Goal: Feedback & Contribution: Leave review/rating

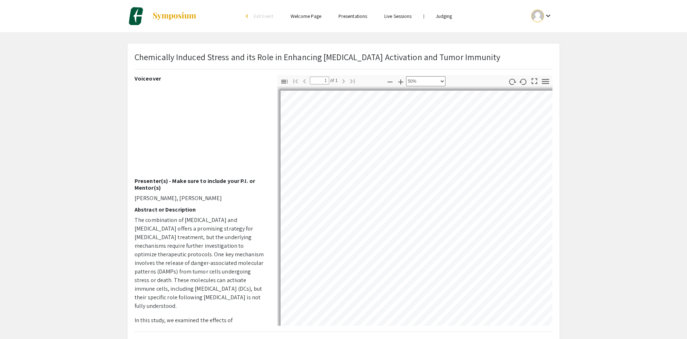
select select "0.5"
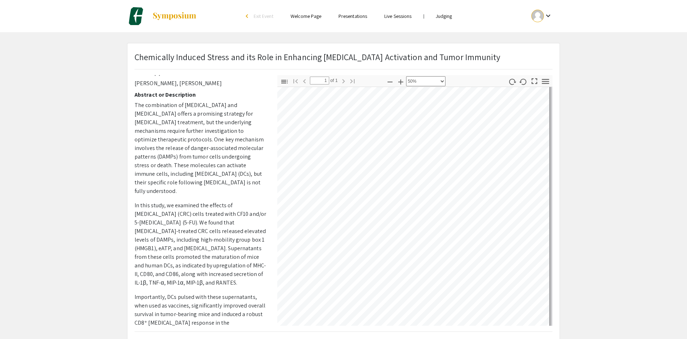
click at [625, 36] on div "Skip navigation arrow_back_ios Exit Event Welcome Page Presentations Live Sessi…" at bounding box center [343, 207] width 687 height 415
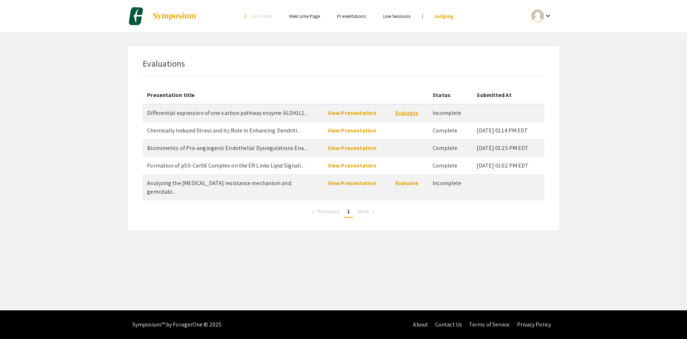
click at [408, 114] on link "Evaluate" at bounding box center [406, 113] width 23 height 8
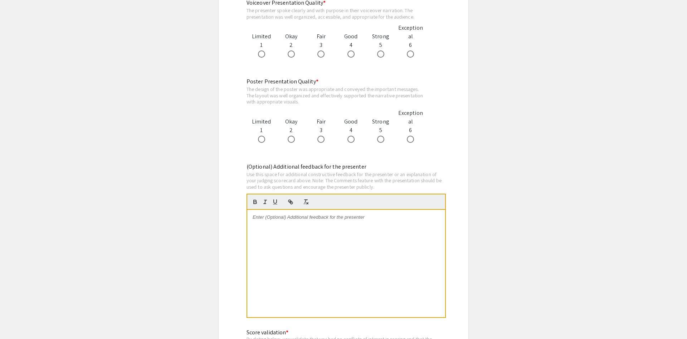
scroll to position [803, 0]
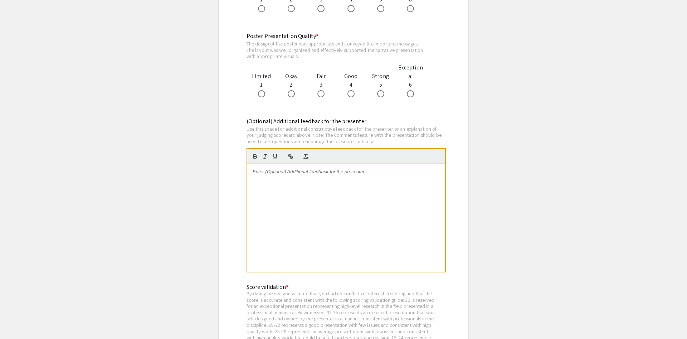
click at [297, 205] on div at bounding box center [346, 217] width 198 height 107
click at [288, 174] on p "It would be helpdul to point out all figures/data as you move through and refer…" at bounding box center [346, 174] width 187 height 13
click at [377, 198] on div "Your intro just kind of went over my head, you really don't sound interested in…" at bounding box center [346, 217] width 198 height 107
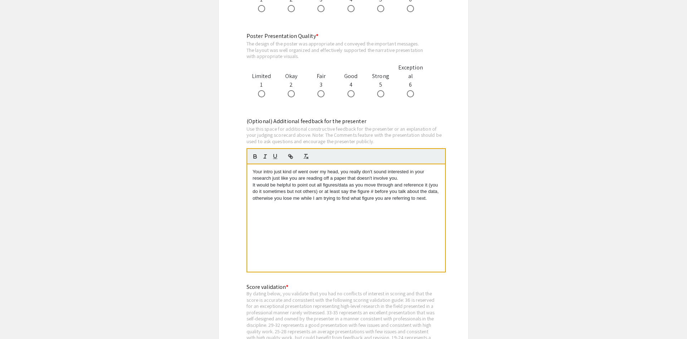
click at [438, 203] on div "Your intro just kind of went over my head, you really don't sound interested in…" at bounding box center [346, 217] width 198 height 107
click at [338, 170] on p "Your intro just kind of went over my head, you really don't sound interested in…" at bounding box center [346, 174] width 187 height 13
click at [337, 171] on p "Your intro just kind of went over my head, you really don't sound interested in…" at bounding box center [346, 174] width 187 height 13
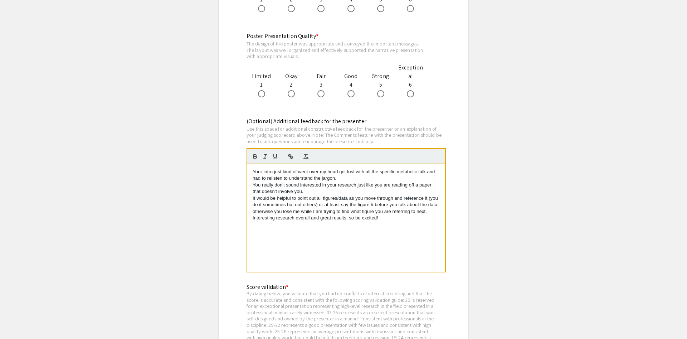
scroll to position [693, 0]
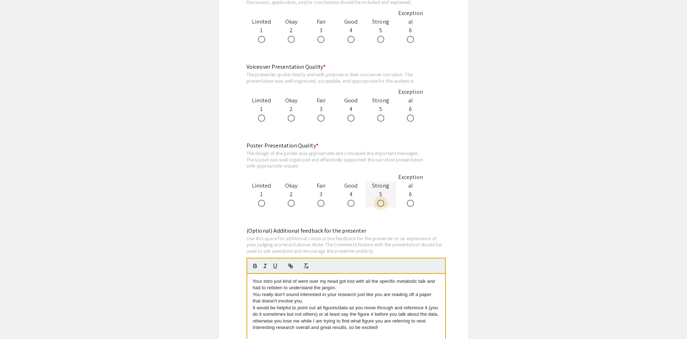
click at [381, 206] on span at bounding box center [380, 203] width 7 height 7
click at [381, 206] on input "radio" at bounding box center [380, 203] width 7 height 7
radio input "true"
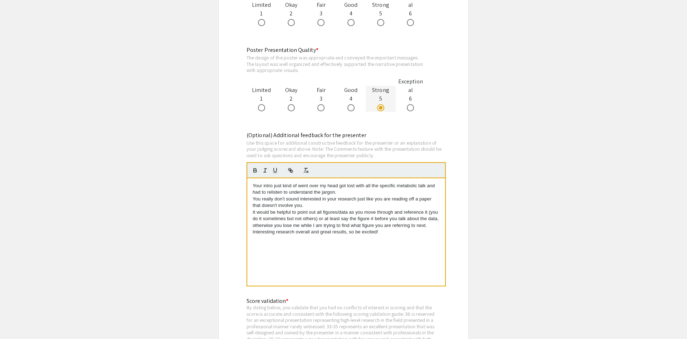
scroll to position [803, 0]
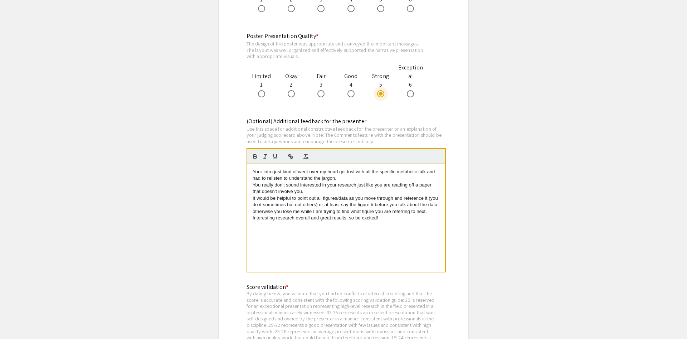
click at [429, 212] on p "It would be helpful to point out all figures/data as you move through and refer…" at bounding box center [346, 205] width 187 height 20
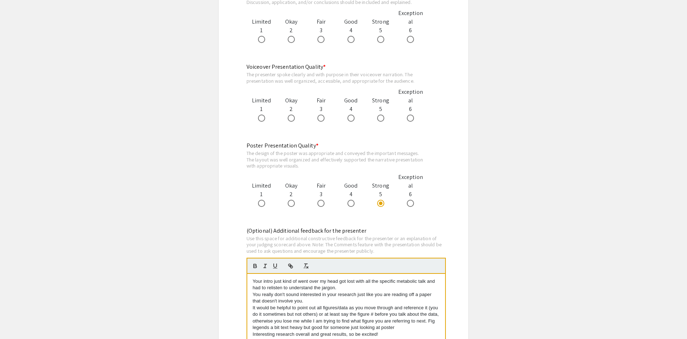
scroll to position [657, 0]
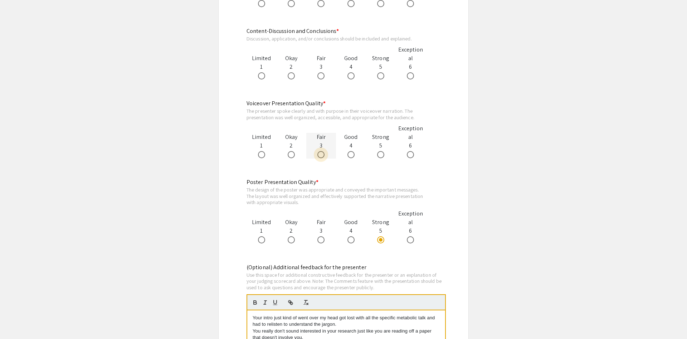
click at [322, 155] on span at bounding box center [320, 154] width 7 height 7
click at [322, 155] on input "radio" at bounding box center [320, 154] width 7 height 7
radio input "true"
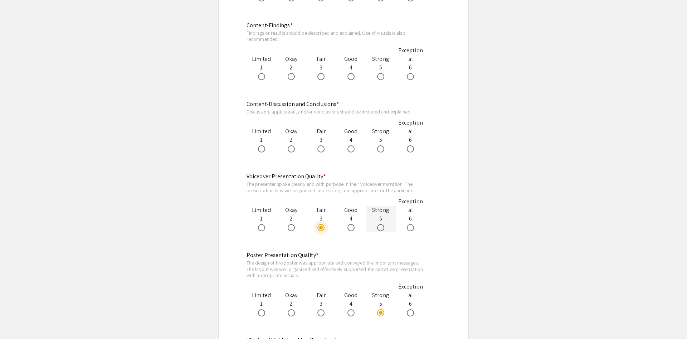
scroll to position [547, 0]
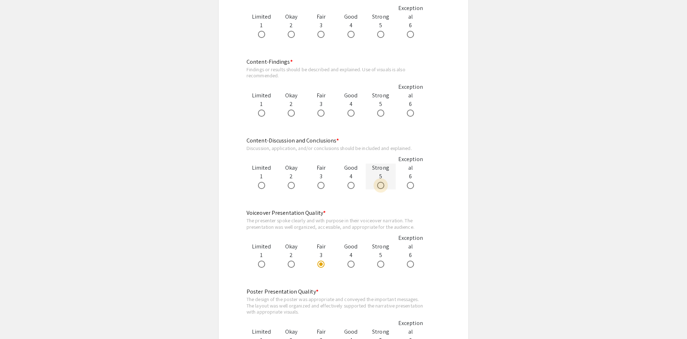
click at [379, 185] on span at bounding box center [380, 185] width 7 height 7
click at [379, 185] on input "radio" at bounding box center [380, 185] width 7 height 7
radio input "true"
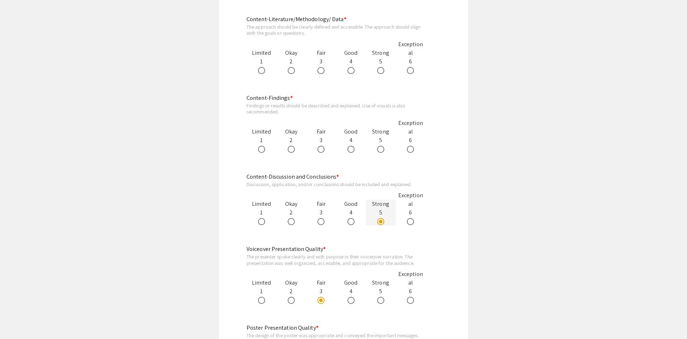
scroll to position [511, 0]
click at [356, 149] on label at bounding box center [352, 149] width 10 height 7
click at [354, 149] on input "radio" at bounding box center [350, 149] width 7 height 7
radio input "true"
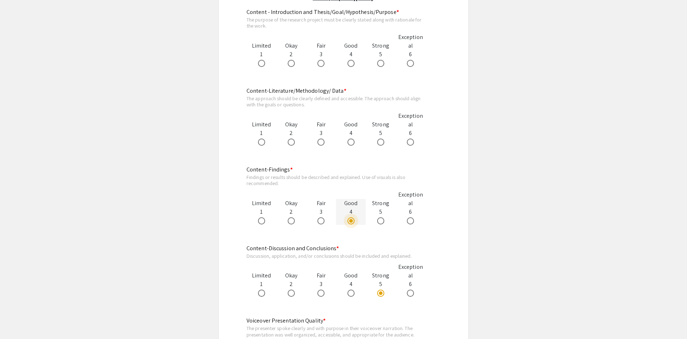
scroll to position [438, 0]
click at [360, 145] on div at bounding box center [351, 143] width 30 height 9
click at [352, 144] on span at bounding box center [350, 143] width 7 height 7
click at [352, 144] on input "radio" at bounding box center [350, 143] width 7 height 7
radio input "true"
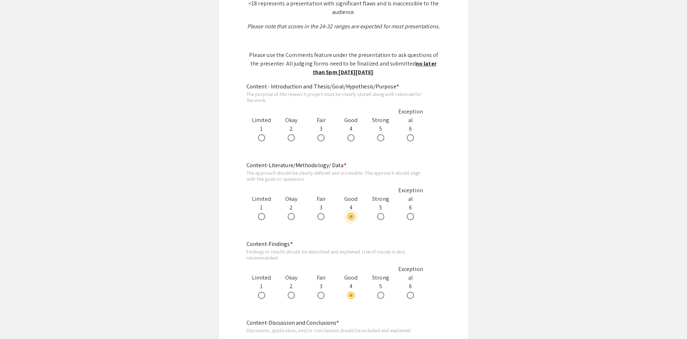
scroll to position [365, 0]
click at [358, 136] on div at bounding box center [351, 137] width 30 height 9
click at [353, 140] on span at bounding box center [350, 137] width 7 height 7
click at [353, 140] on input "radio" at bounding box center [350, 137] width 7 height 7
radio input "true"
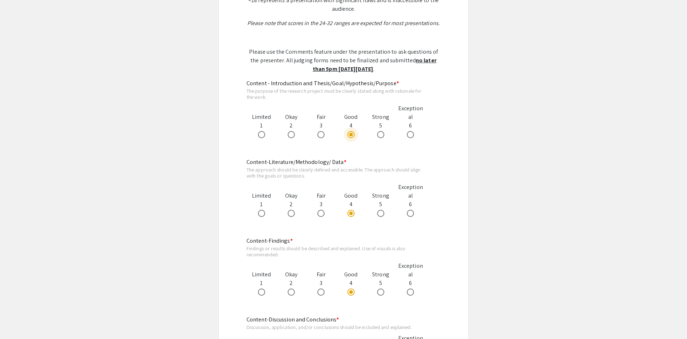
scroll to position [401, 0]
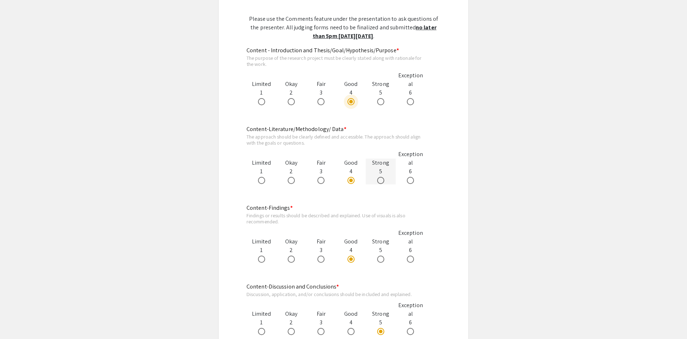
click at [380, 182] on span at bounding box center [380, 180] width 7 height 7
click at [380, 182] on input "radio" at bounding box center [380, 180] width 7 height 7
radio input "true"
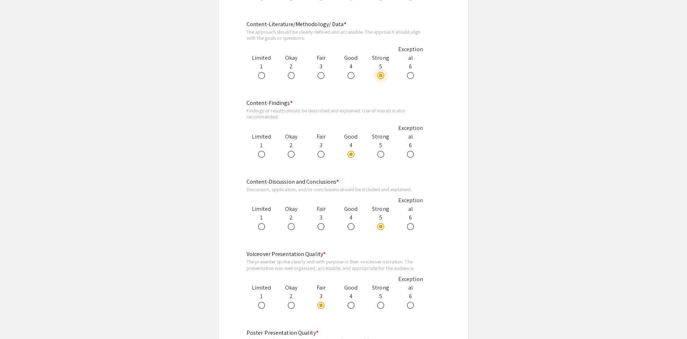
scroll to position [547, 0]
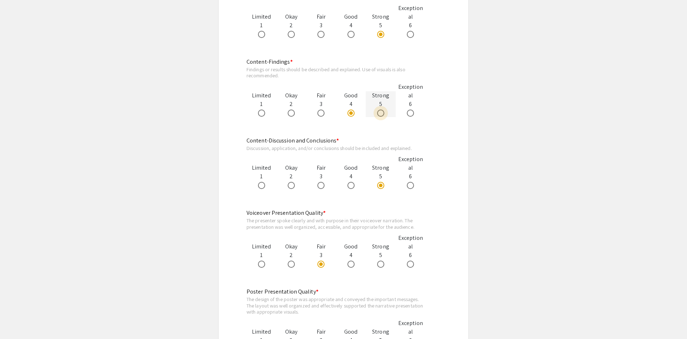
click at [385, 117] on label at bounding box center [382, 112] width 10 height 7
click at [384, 117] on input "radio" at bounding box center [380, 112] width 7 height 7
radio input "true"
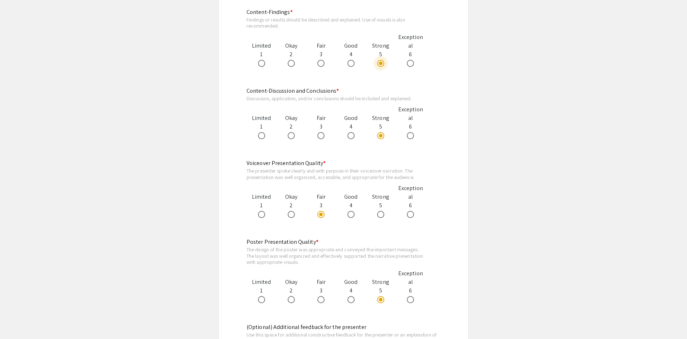
scroll to position [620, 0]
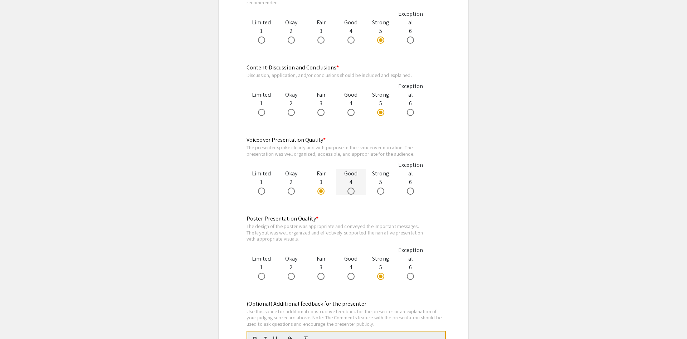
click at [357, 194] on div at bounding box center [351, 190] width 30 height 9
click at [350, 192] on span at bounding box center [350, 190] width 7 height 7
click at [350, 192] on input "radio" at bounding box center [350, 190] width 7 height 7
radio input "true"
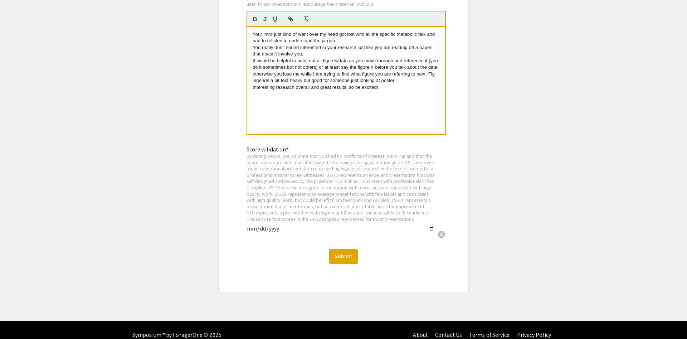
scroll to position [949, 0]
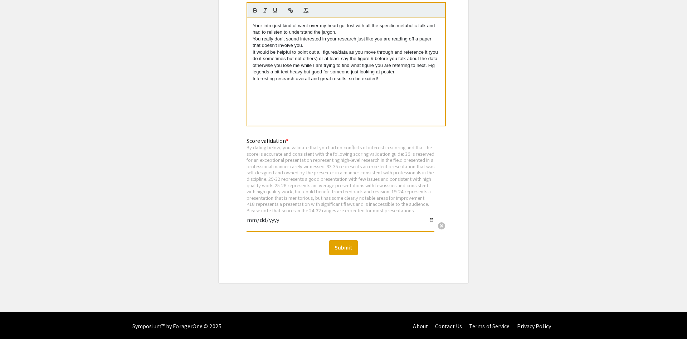
click at [296, 229] on input "date" at bounding box center [340, 223] width 188 height 12
type input "2025-09-11"
click at [349, 249] on button "Submit" at bounding box center [343, 247] width 29 height 15
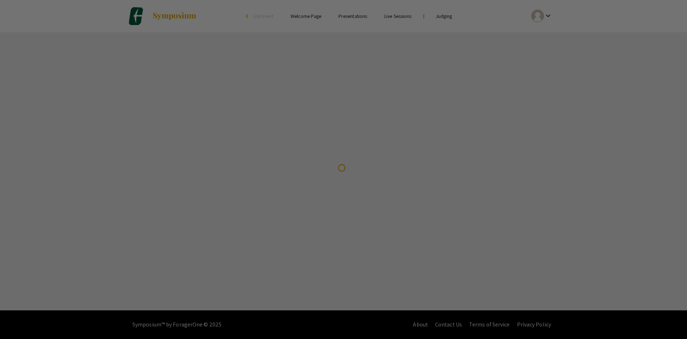
scroll to position [0, 0]
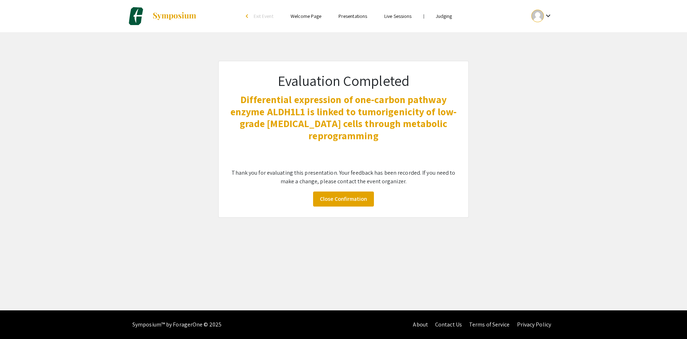
click at [349, 208] on div "Evaluation Completed Differential expression of one-carbon pathway enzyme ALDH1…" at bounding box center [343, 139] width 250 height 157
click at [349, 201] on link "Close Confirmation" at bounding box center [343, 198] width 61 height 15
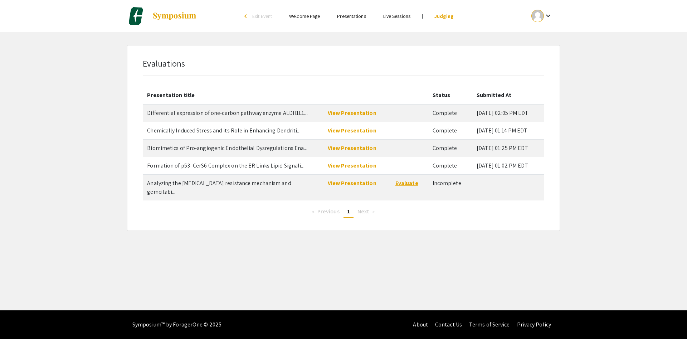
click at [405, 183] on link "Evaluate" at bounding box center [406, 183] width 23 height 8
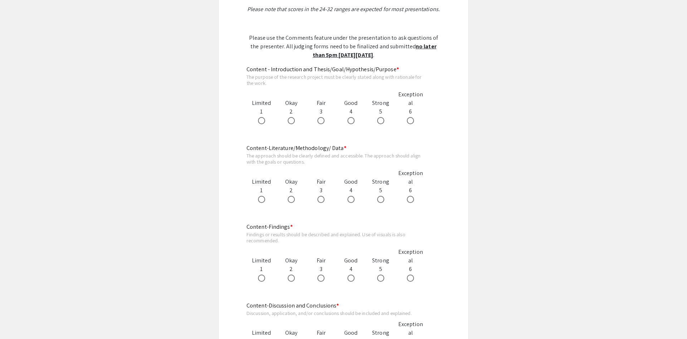
scroll to position [365, 0]
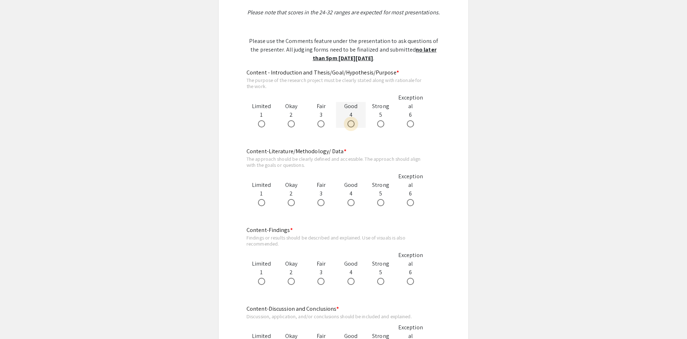
click at [353, 126] on span at bounding box center [350, 123] width 7 height 7
click at [353, 126] on input "radio" at bounding box center [350, 123] width 7 height 7
radio input "true"
click at [321, 204] on span at bounding box center [320, 202] width 7 height 7
click at [321, 204] on input "radio" at bounding box center [320, 202] width 7 height 7
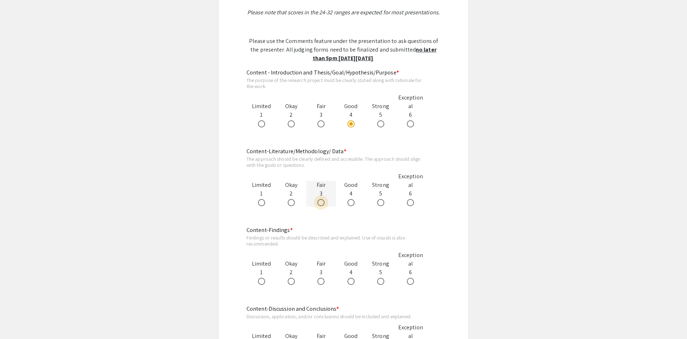
radio input "true"
click at [294, 282] on span at bounding box center [291, 281] width 7 height 7
click at [294, 282] on input "radio" at bounding box center [291, 281] width 7 height 7
radio input "true"
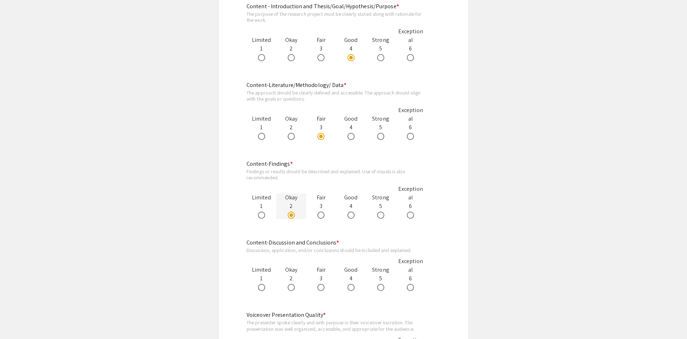
scroll to position [438, 0]
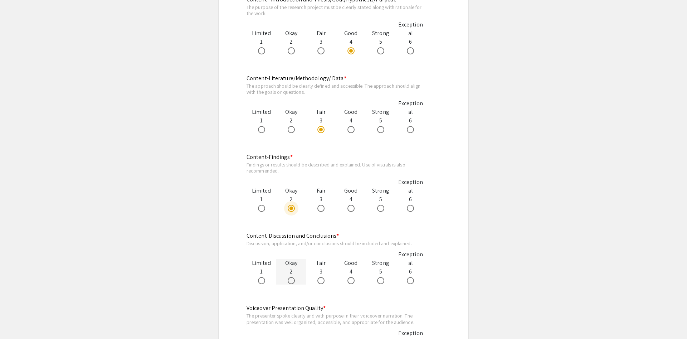
click at [295, 280] on label at bounding box center [293, 280] width 10 height 7
click at [295, 280] on input "radio" at bounding box center [291, 280] width 7 height 7
radio input "true"
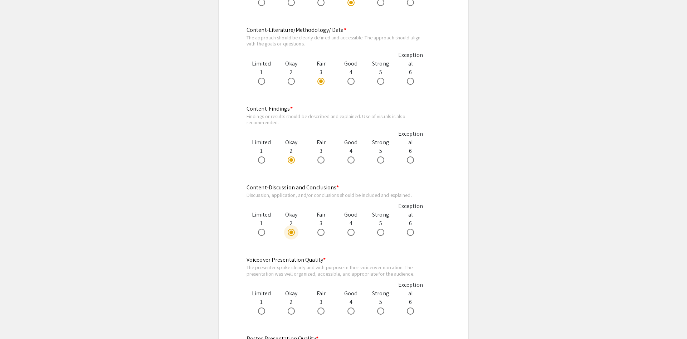
scroll to position [547, 0]
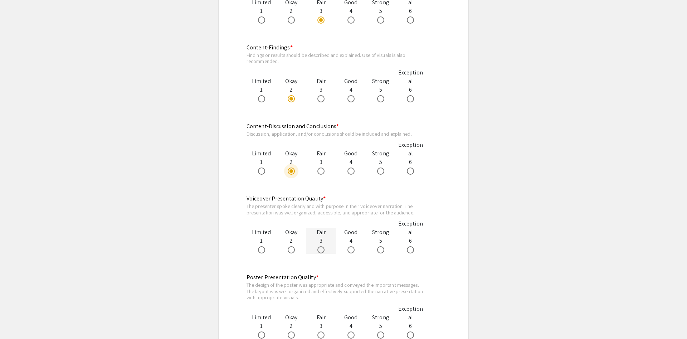
click at [324, 249] on span at bounding box center [320, 249] width 7 height 7
click at [324, 249] on input "radio" at bounding box center [320, 249] width 7 height 7
radio input "true"
click at [322, 334] on span at bounding box center [320, 334] width 7 height 7
click at [322, 334] on input "radio" at bounding box center [320, 334] width 7 height 7
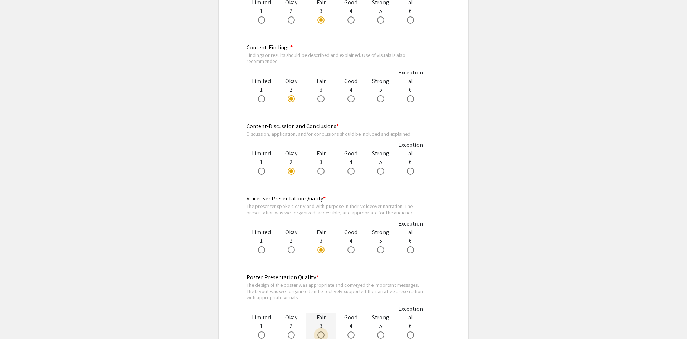
radio input "true"
click at [481, 183] on div "arrow_back_ios Back to Judging Page Biomedical Sciences Symposium Judging Form …" at bounding box center [343, 92] width 286 height 1157
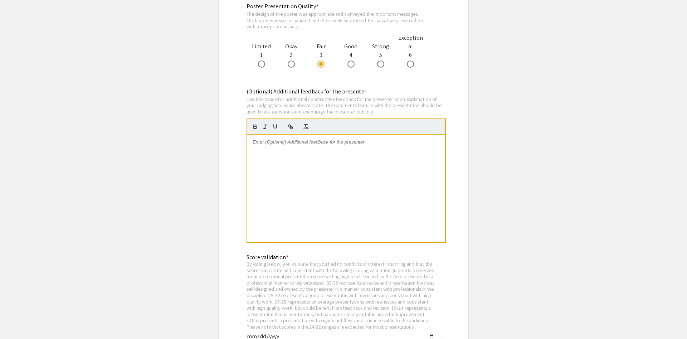
scroll to position [839, 0]
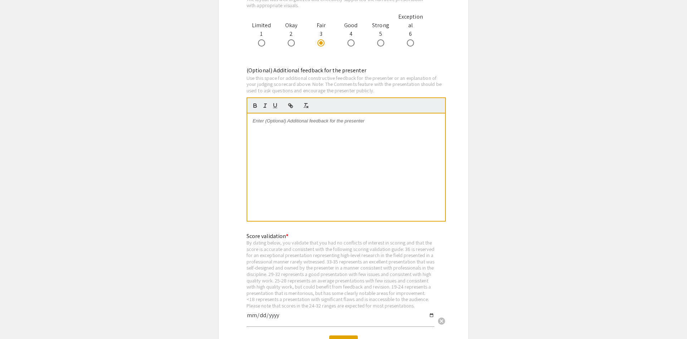
click at [376, 188] on div at bounding box center [346, 166] width 198 height 107
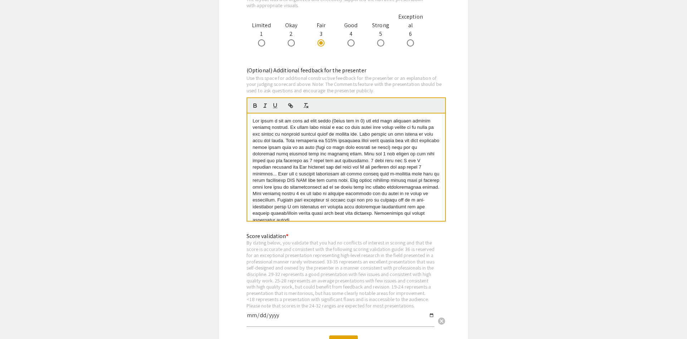
click at [358, 134] on p at bounding box center [346, 171] width 187 height 106
click at [389, 152] on p at bounding box center [346, 180] width 187 height 86
click at [316, 194] on p "Your fig 2 bar graphs do not make sense put all proteins on 1 graph for all ind…" at bounding box center [346, 190] width 187 height 66
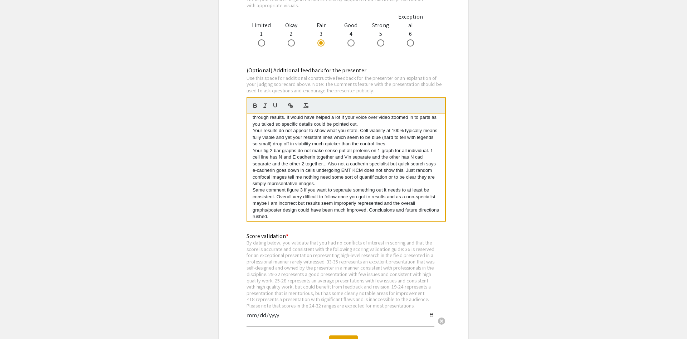
scroll to position [14, 0]
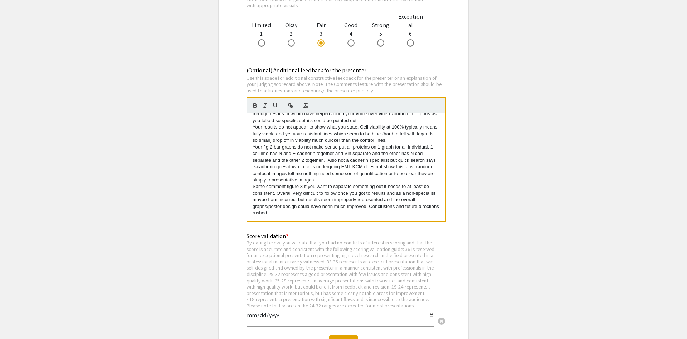
click at [278, 190] on p "Same comment figure 3 if you want to separate something out it needs to at leas…" at bounding box center [346, 199] width 187 height 33
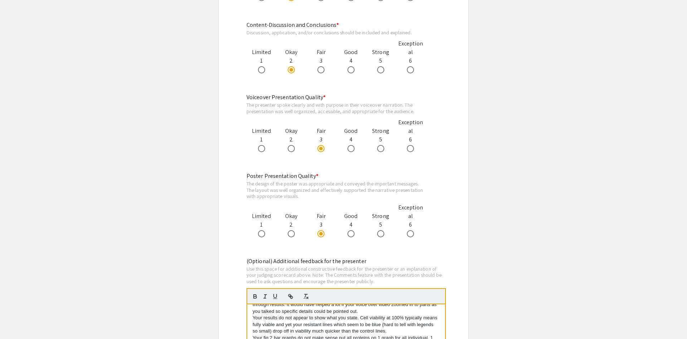
scroll to position [646, 0]
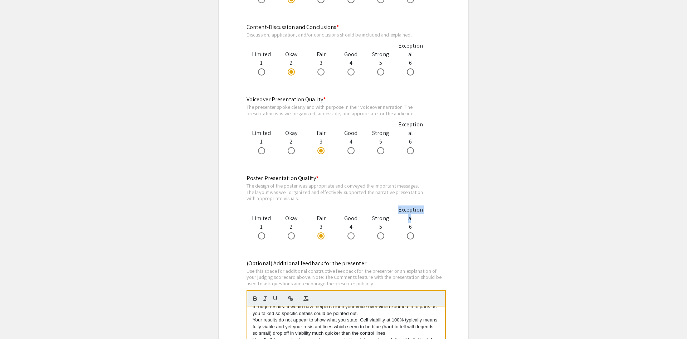
drag, startPoint x: 578, startPoint y: 85, endPoint x: 584, endPoint y: 206, distance: 121.4
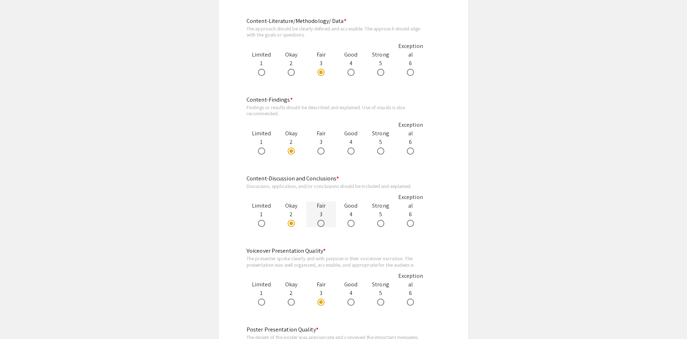
scroll to position [500, 0]
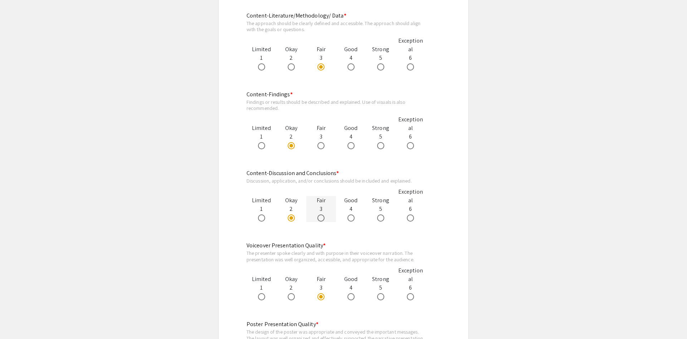
click at [321, 219] on span at bounding box center [320, 217] width 7 height 7
click at [321, 219] on input "radio" at bounding box center [320, 217] width 7 height 7
radio input "true"
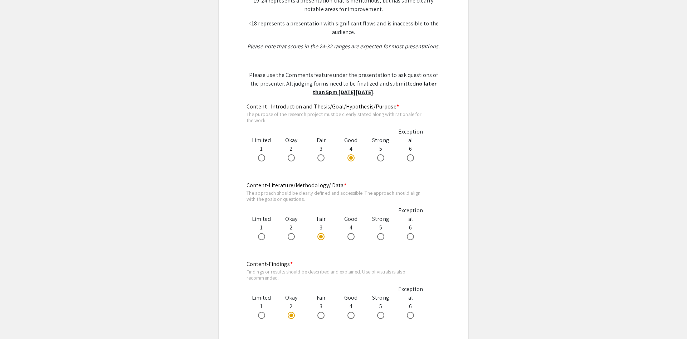
scroll to position [354, 0]
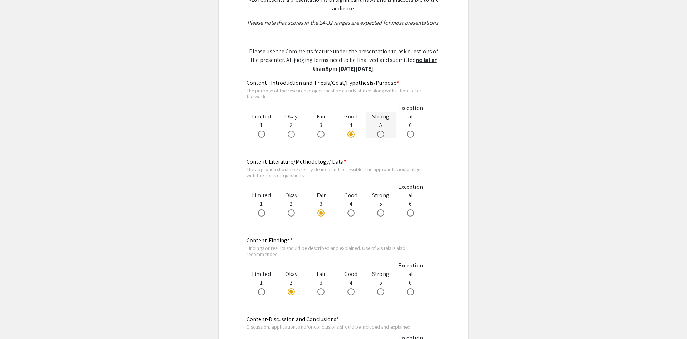
click at [381, 135] on span at bounding box center [380, 134] width 7 height 7
click at [381, 135] on input "radio" at bounding box center [380, 134] width 7 height 7
radio input "true"
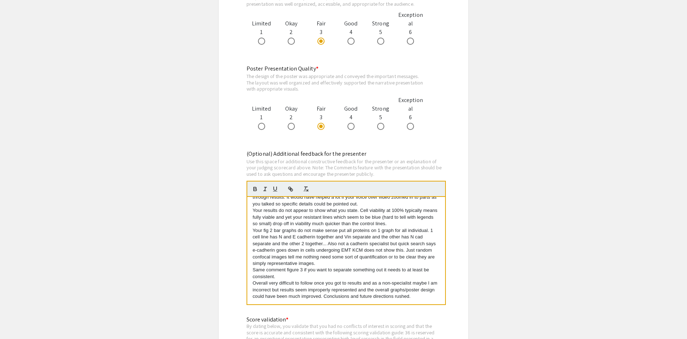
scroll to position [0, 0]
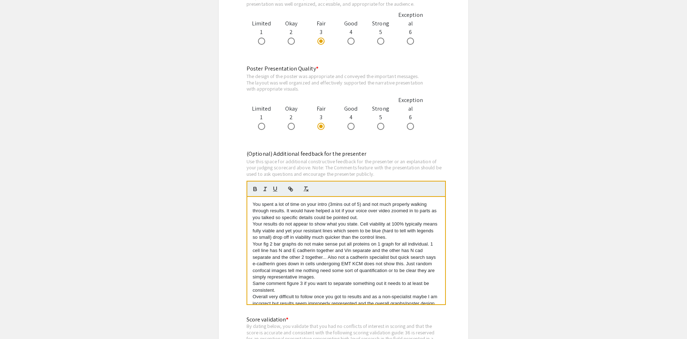
click at [254, 203] on p "You spent a lot of time on your intro (3mins out of 5) and not much properly wa…" at bounding box center [346, 211] width 187 height 20
click at [357, 204] on p "Intro strong but you spent a lot of time on your intro (3mins out of 5) and not…" at bounding box center [346, 211] width 187 height 20
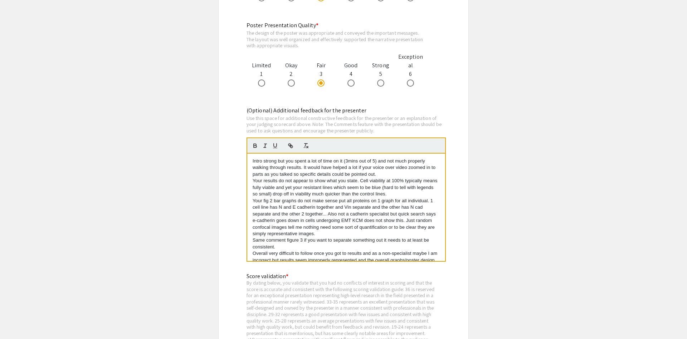
scroll to position [865, 0]
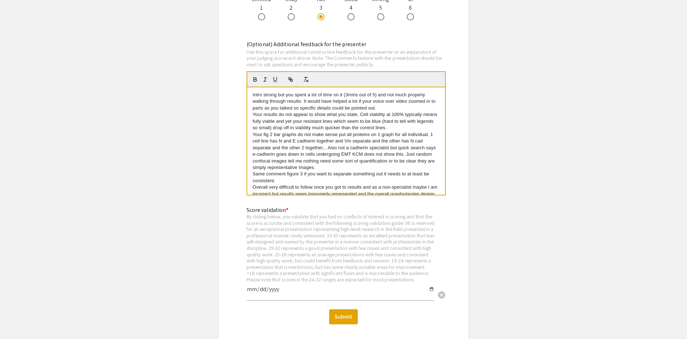
click at [259, 297] on input "date" at bounding box center [340, 292] width 188 height 12
type input "2025-09-11"
click at [340, 321] on button "Submit" at bounding box center [343, 316] width 29 height 15
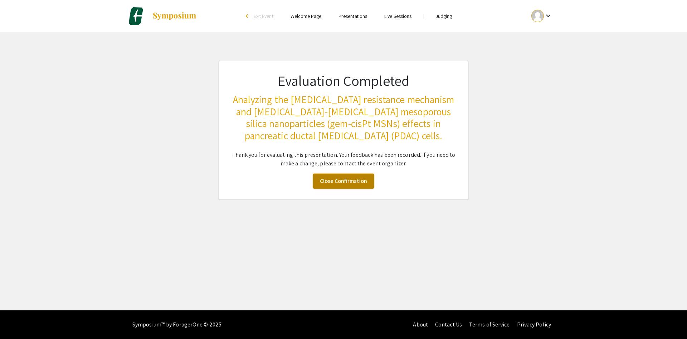
click at [359, 180] on link "Close Confirmation" at bounding box center [343, 180] width 61 height 15
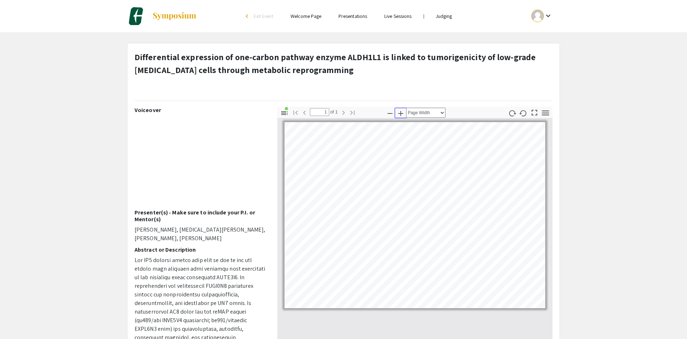
click at [402, 112] on icon "button" at bounding box center [400, 113] width 9 height 9
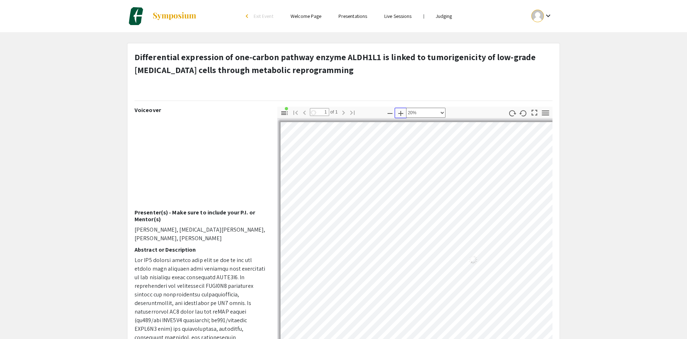
click at [402, 112] on icon "button" at bounding box center [400, 113] width 9 height 9
select select "custom"
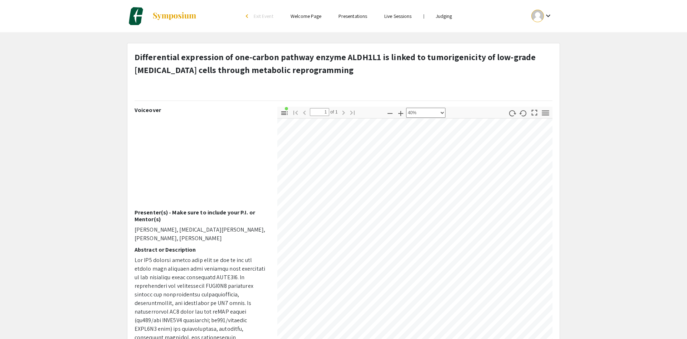
scroll to position [176, 4]
click at [433, 10] on div "Skip navigation arrow_back_ios Exit Event Welcome Page Presentations Live Sessi…" at bounding box center [343, 223] width 687 height 447
click at [442, 36] on div "Skip navigation arrow_back_ios Exit Event Welcome Page Presentations Live Sessi…" at bounding box center [343, 223] width 687 height 447
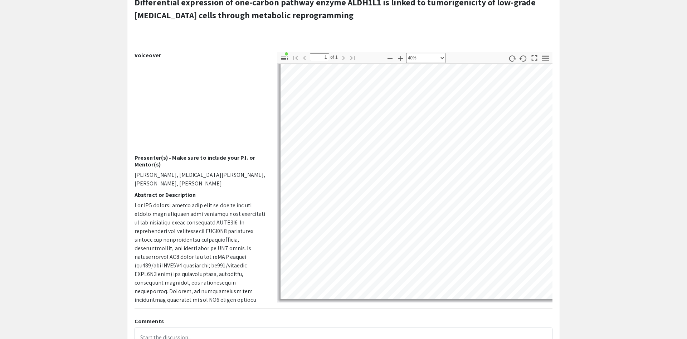
scroll to position [73, 0]
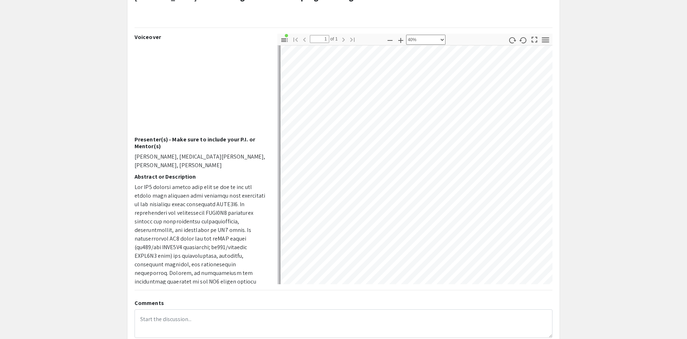
click at [390, 331] on div "Differential expression of one-carbon pathway enzyme ALDH1L1 is linked to tumor…" at bounding box center [343, 166] width 432 height 392
click at [311, 321] on div "Differential expression of one-carbon pathway enzyme ALDH1L1 is linked to tumor…" at bounding box center [343, 166] width 432 height 392
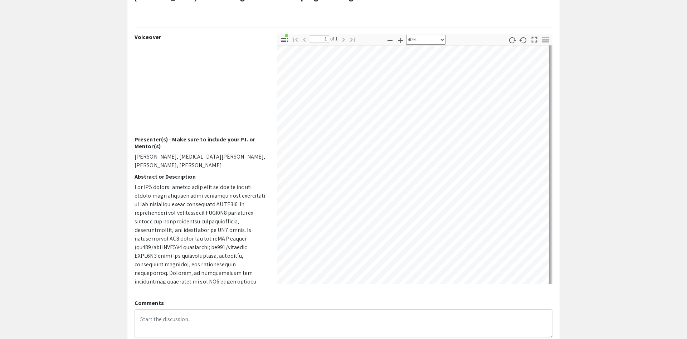
scroll to position [60, 500]
click at [246, 275] on div "Voiceover Presenter(s) - Make sure to include your P.I. or Mentor(s) Halle Meye…" at bounding box center [343, 159] width 429 height 250
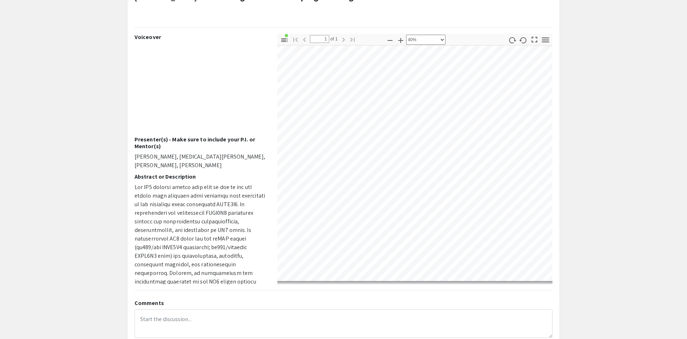
scroll to position [314, 0]
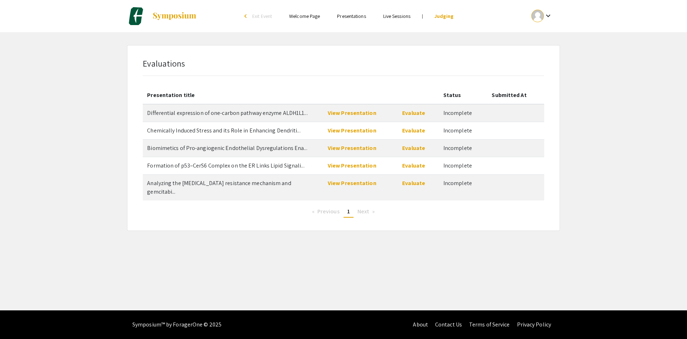
click at [416, 46] on div "Evaluations Presentation title Status Submitted At Differential expression of o…" at bounding box center [343, 137] width 432 height 185
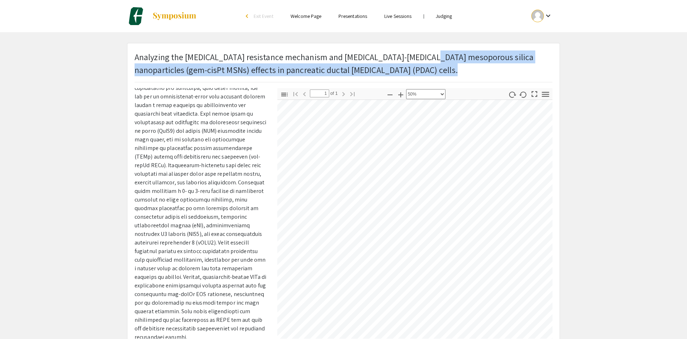
scroll to position [71, 196]
click at [402, 96] on icon "button" at bounding box center [400, 94] width 9 height 9
select select "custom"
drag, startPoint x: 418, startPoint y: 271, endPoint x: 235, endPoint y: 270, distance: 182.4
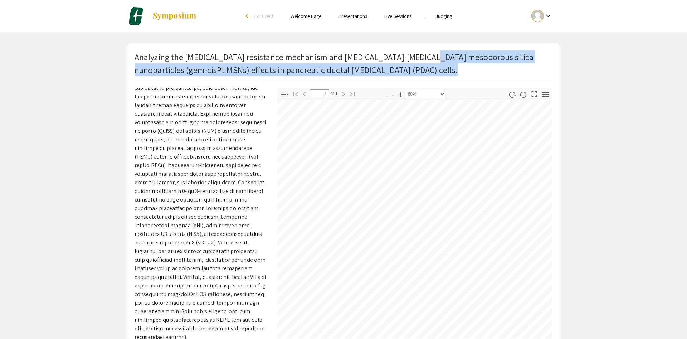
click at [235, 270] on div "Voiceover Presenter(s) - Make sure to include your P.I. or Mentor(s) Doaha [PER…" at bounding box center [343, 213] width 429 height 250
